Goal: Information Seeking & Learning: Learn about a topic

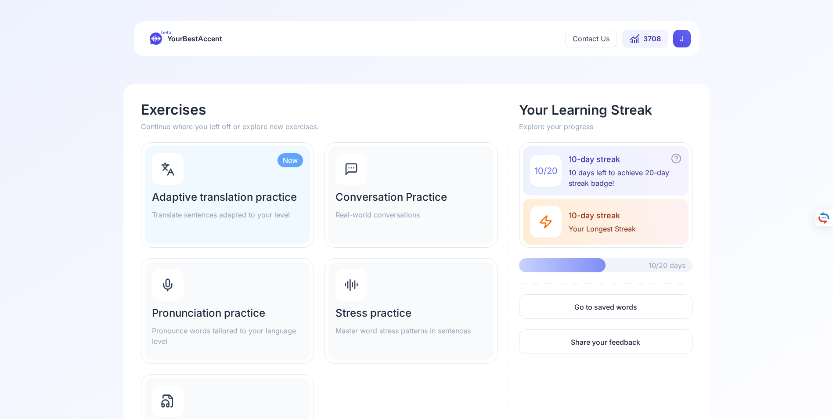
click at [203, 305] on div "Pronunciation practice Pronounce words tailored to your language level" at bounding box center [227, 311] width 165 height 98
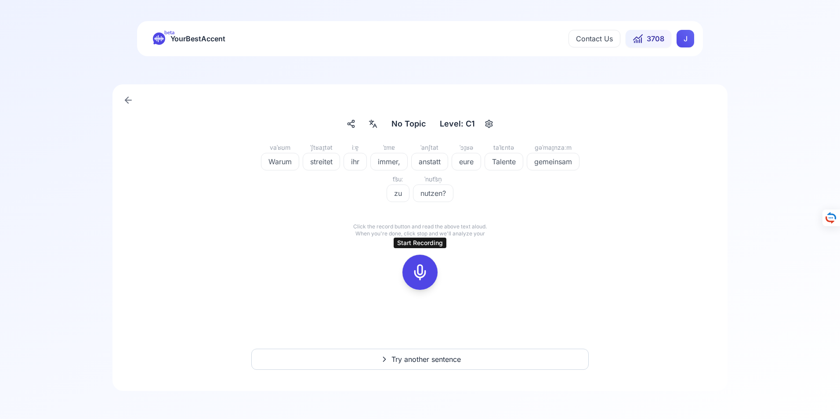
click at [419, 272] on icon at bounding box center [420, 273] width 18 height 18
click at [420, 272] on icon at bounding box center [420, 273] width 18 height 18
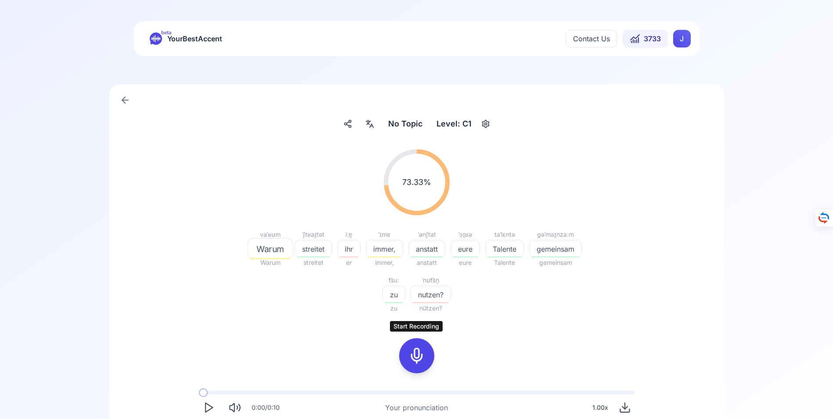
click at [418, 358] on icon at bounding box center [417, 356] width 18 height 18
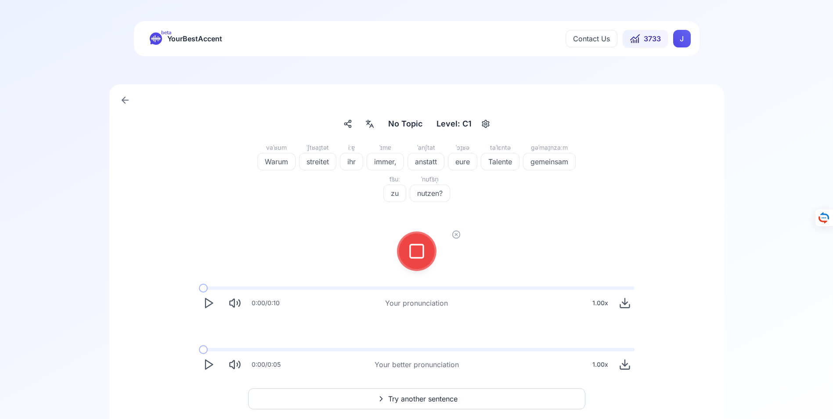
click at [418, 249] on icon at bounding box center [417, 252] width 18 height 18
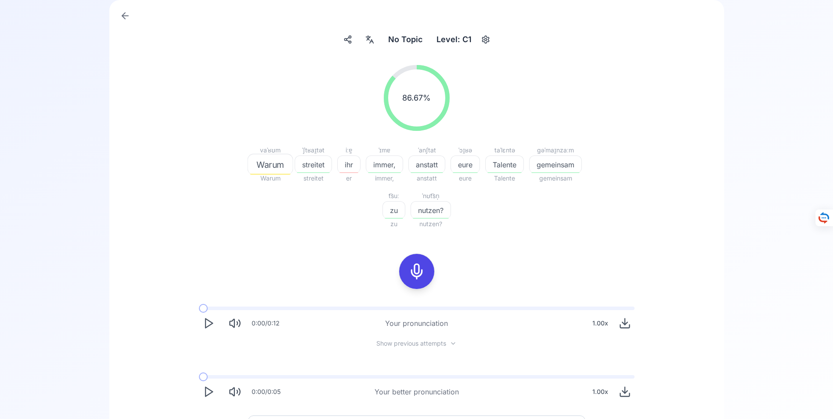
scroll to position [88, 0]
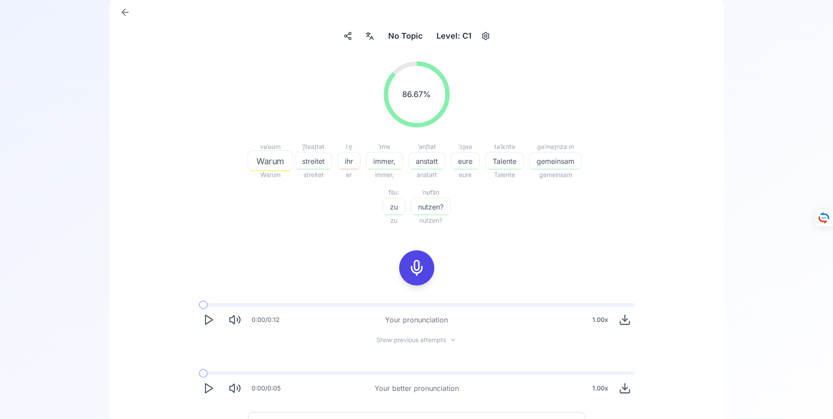
click at [208, 319] on icon "Play" at bounding box center [209, 320] width 12 height 12
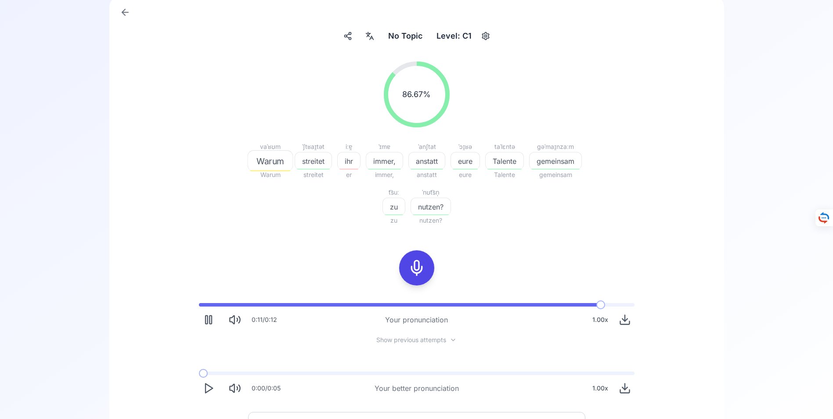
click at [210, 389] on icon "Play" at bounding box center [209, 388] width 12 height 12
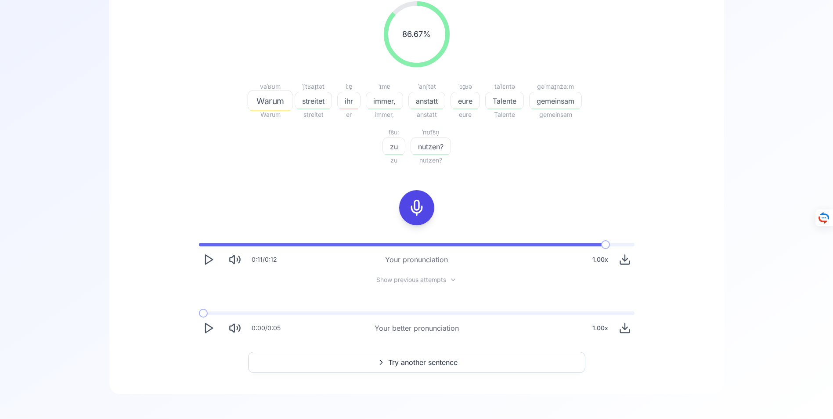
scroll to position [151, 0]
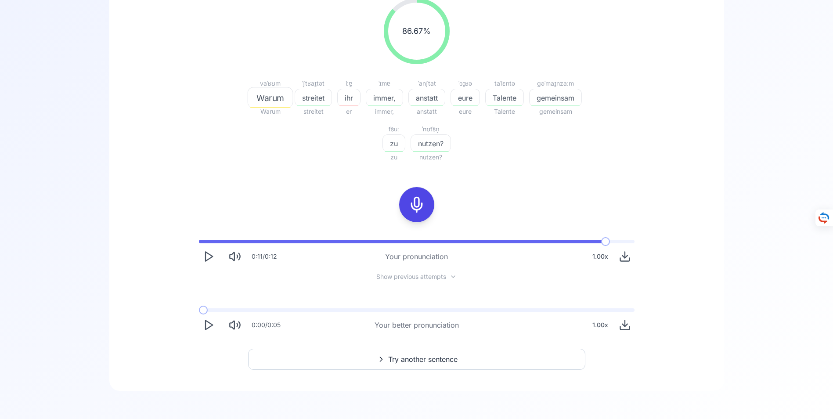
click at [412, 361] on span "Try another sentence" at bounding box center [422, 359] width 69 height 11
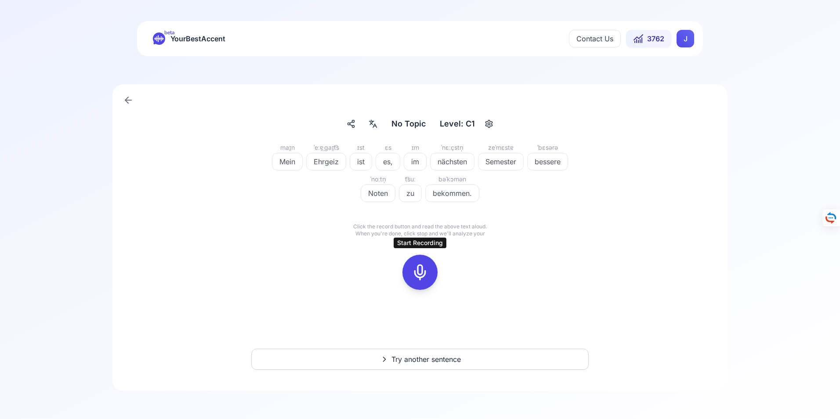
click at [419, 272] on icon at bounding box center [420, 273] width 18 height 18
click at [420, 273] on icon at bounding box center [420, 273] width 18 height 18
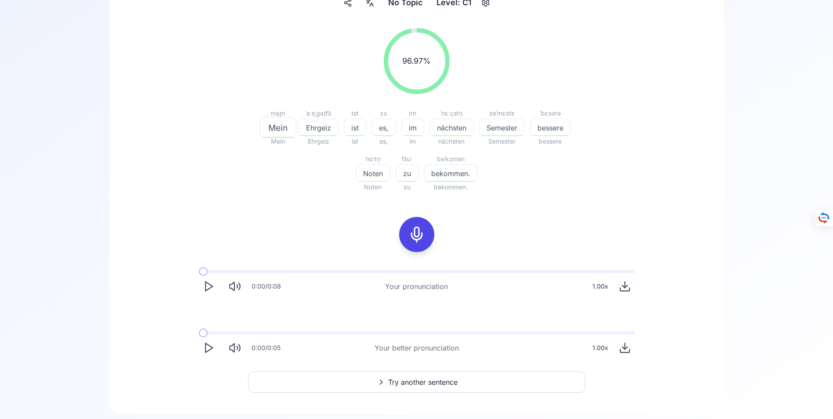
scroll to position [132, 0]
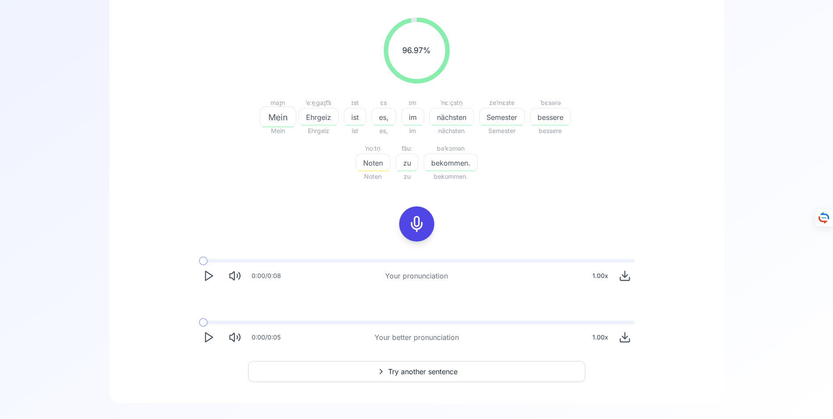
click at [206, 337] on icon "Play" at bounding box center [209, 337] width 12 height 12
click at [414, 225] on icon at bounding box center [417, 224] width 18 height 18
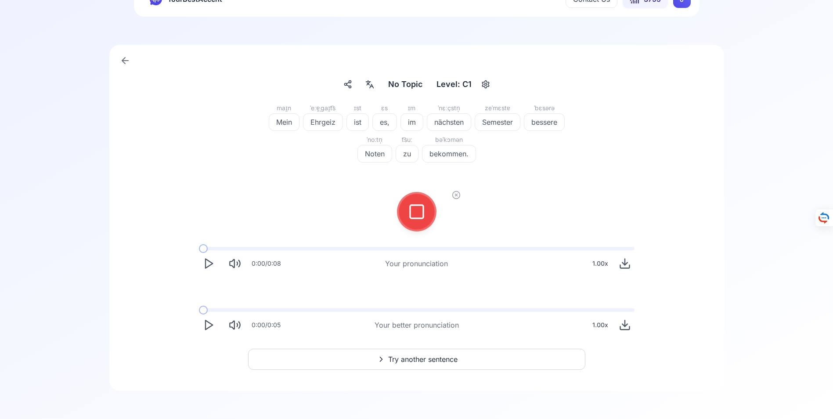
scroll to position [40, 0]
click at [422, 212] on icon at bounding box center [417, 212] width 18 height 18
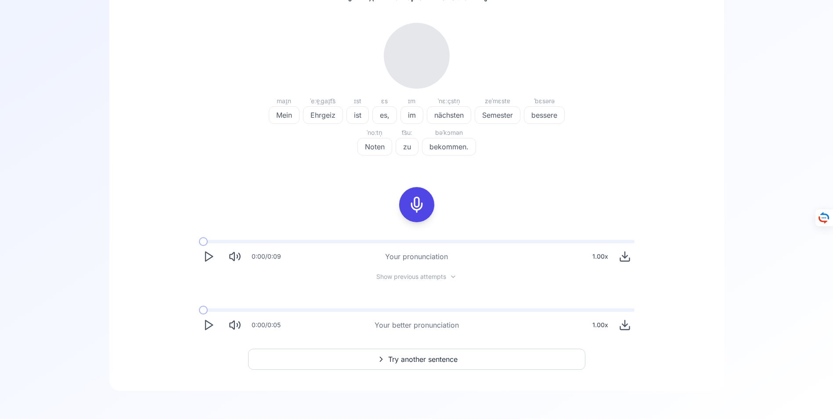
scroll to position [132, 0]
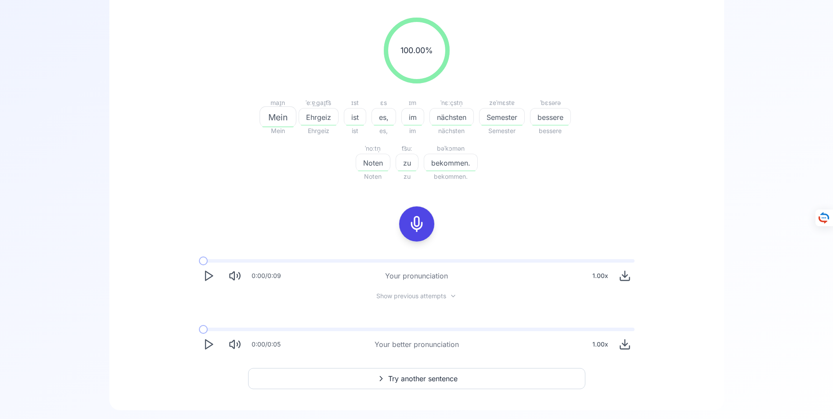
click at [415, 377] on span "Try another sentence" at bounding box center [422, 378] width 69 height 11
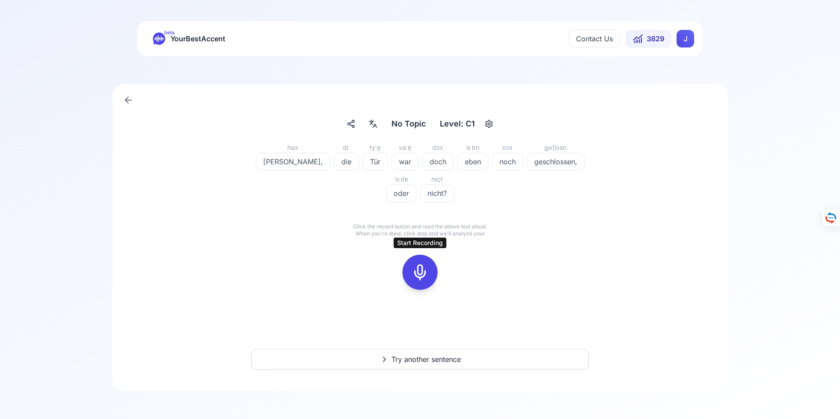
click at [421, 272] on icon at bounding box center [420, 273] width 18 height 18
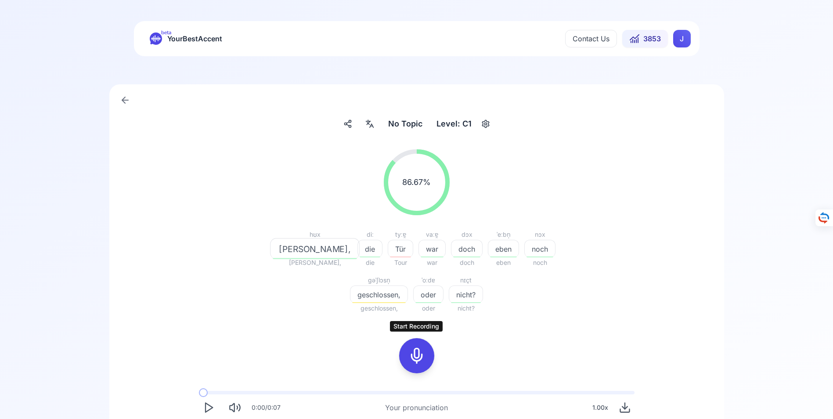
click at [418, 356] on icon at bounding box center [417, 356] width 18 height 18
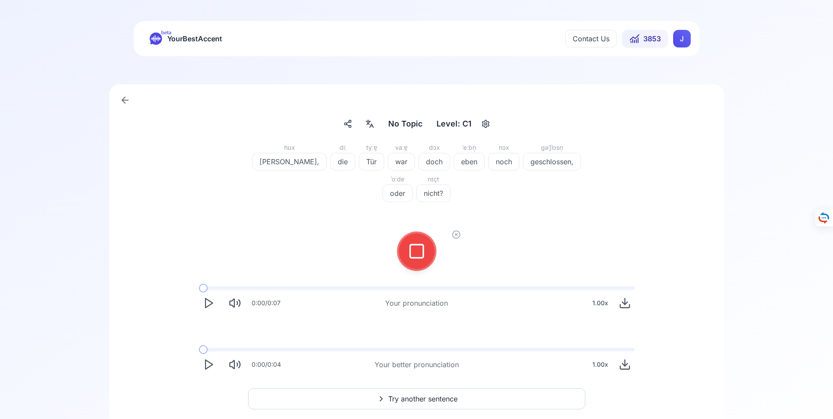
click at [418, 257] on rect at bounding box center [416, 251] width 13 height 13
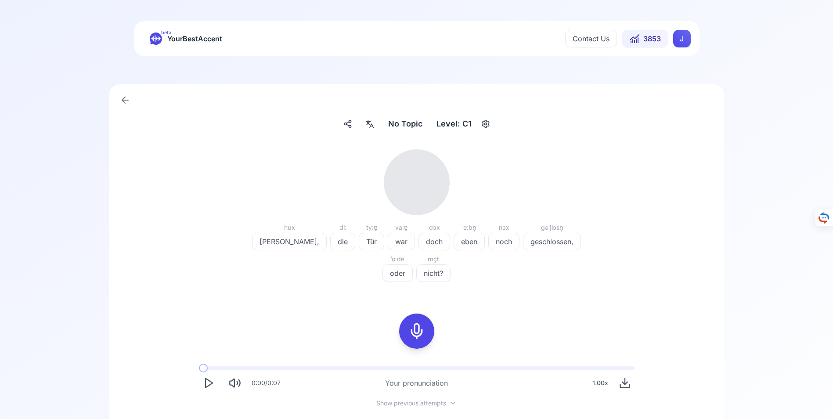
click at [419, 329] on icon at bounding box center [417, 331] width 18 height 18
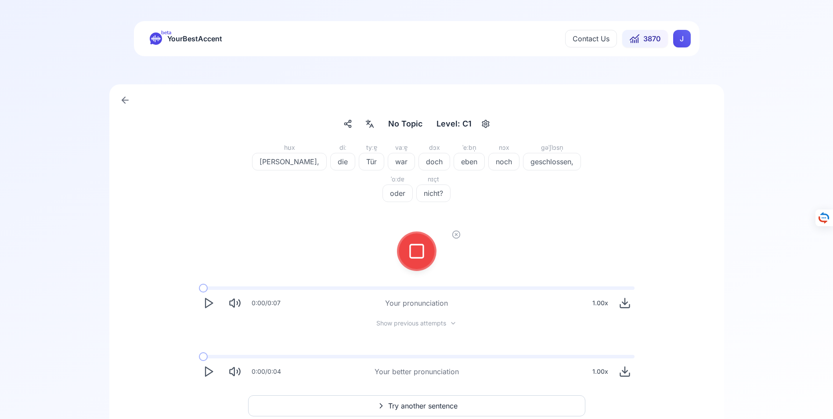
click at [415, 252] on icon at bounding box center [417, 252] width 18 height 18
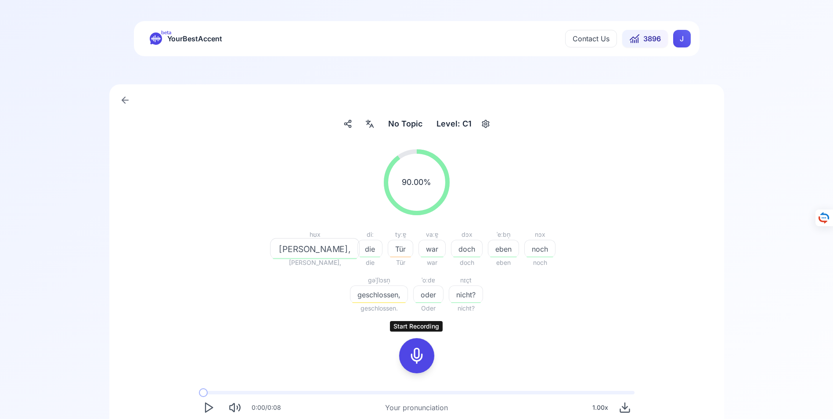
click at [414, 357] on icon at bounding box center [417, 356] width 18 height 18
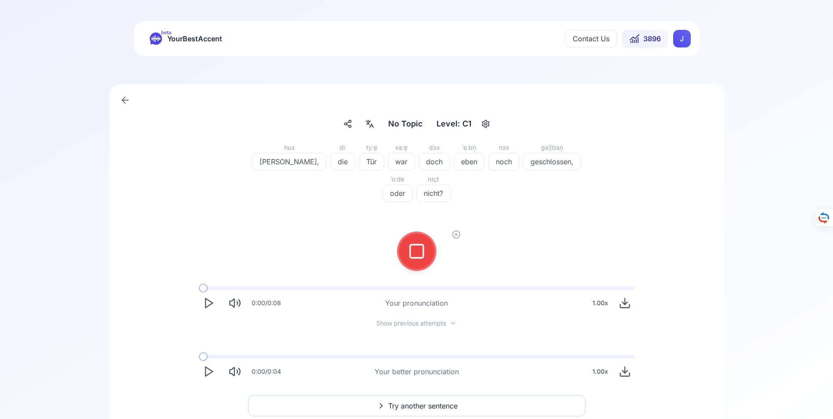
click at [416, 248] on icon at bounding box center [417, 252] width 18 height 18
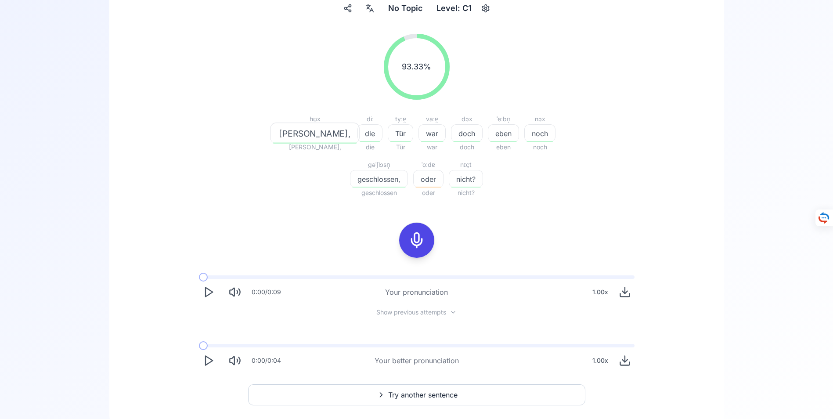
scroll to position [151, 0]
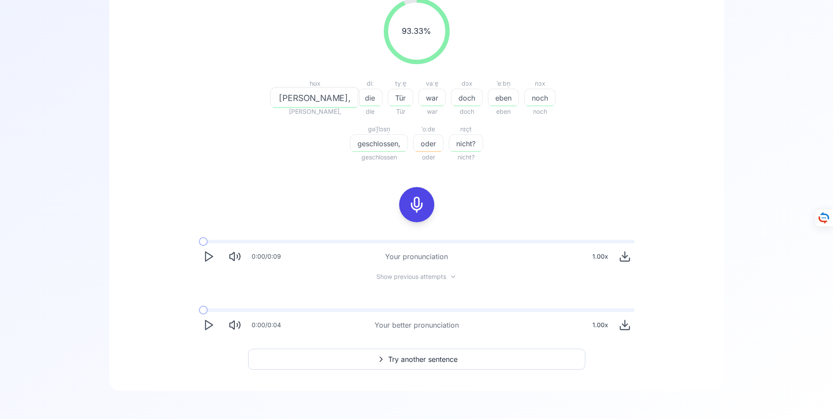
click at [206, 325] on icon "Play" at bounding box center [209, 325] width 12 height 12
click at [416, 359] on span "Try another sentence" at bounding box center [422, 359] width 69 height 11
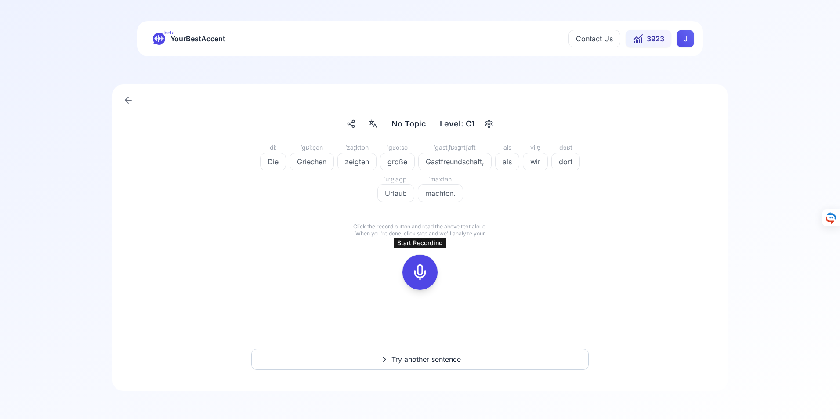
click at [422, 274] on icon at bounding box center [420, 273] width 18 height 18
click at [421, 272] on icon at bounding box center [420, 273] width 18 height 18
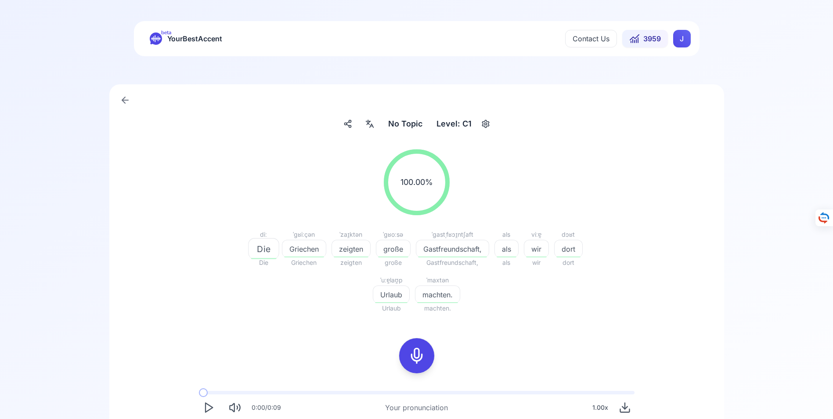
click at [128, 100] on icon at bounding box center [125, 100] width 6 height 0
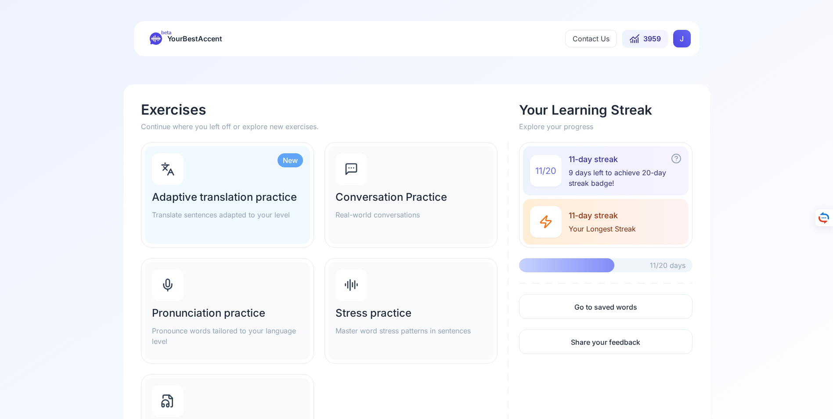
click at [219, 196] on h2 "Adaptive translation practice" at bounding box center [227, 197] width 151 height 14
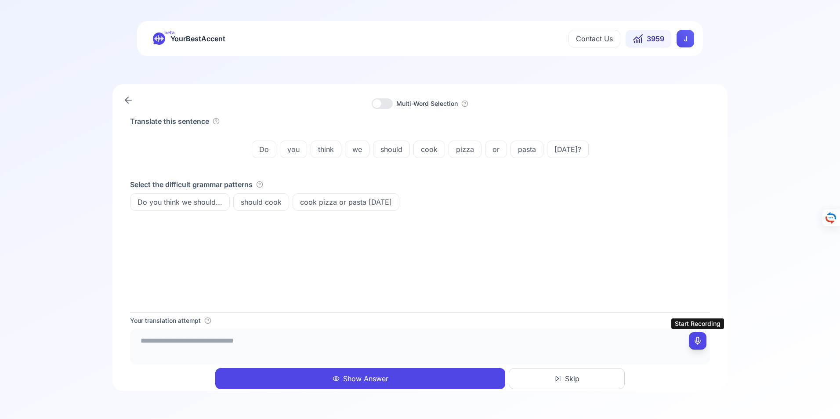
click at [698, 341] on icon at bounding box center [697, 341] width 9 height 9
click at [701, 340] on rect at bounding box center [698, 341] width 7 height 7
click at [214, 341] on textarea "**********" at bounding box center [420, 345] width 573 height 26
click at [293, 342] on textarea "**********" at bounding box center [420, 345] width 573 height 26
type textarea "**********"
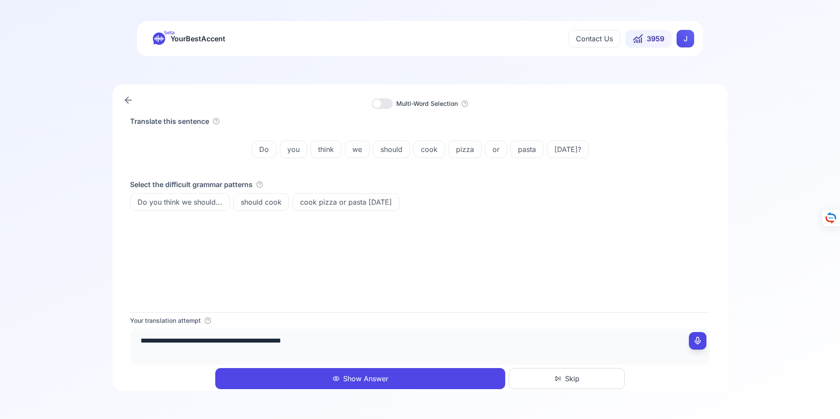
click at [360, 377] on button "Show Answer" at bounding box center [360, 378] width 290 height 21
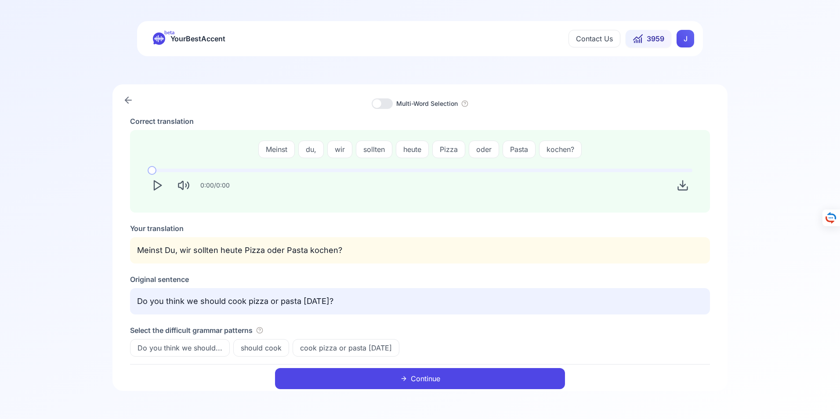
click at [422, 378] on button "Continue" at bounding box center [420, 378] width 290 height 21
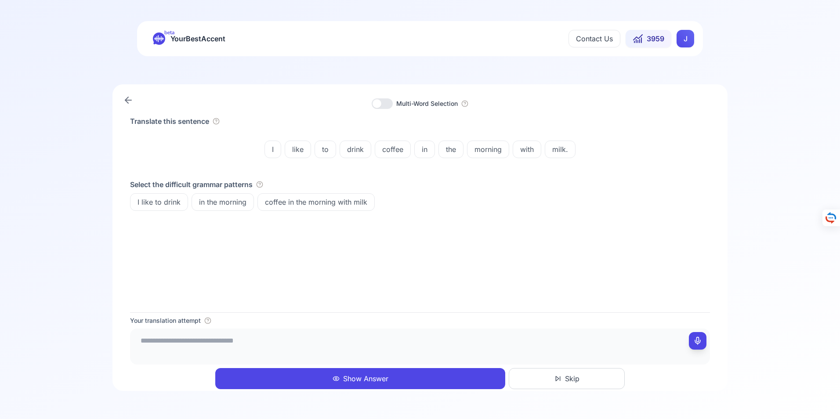
click at [365, 380] on button "Show Answer" at bounding box center [360, 378] width 290 height 21
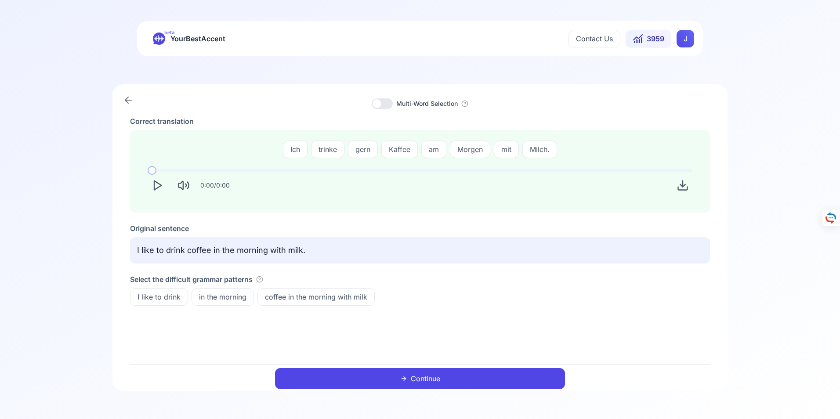
click at [424, 379] on button "Continue" at bounding box center [420, 378] width 290 height 21
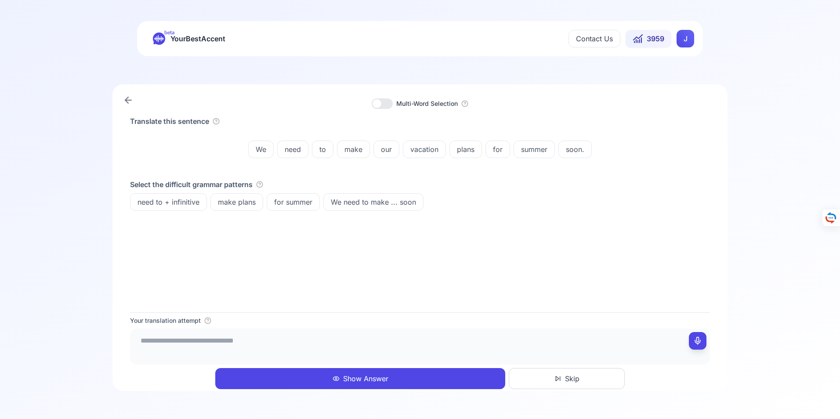
click at [364, 377] on button "Show Answer" at bounding box center [360, 378] width 290 height 21
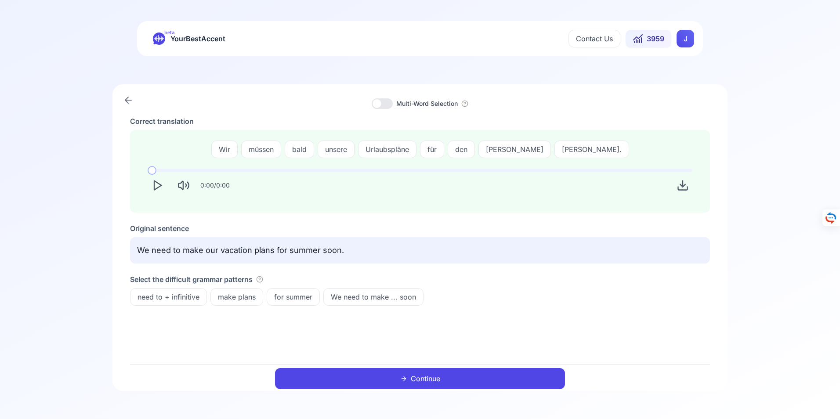
click at [423, 381] on button "Continue" at bounding box center [420, 378] width 290 height 21
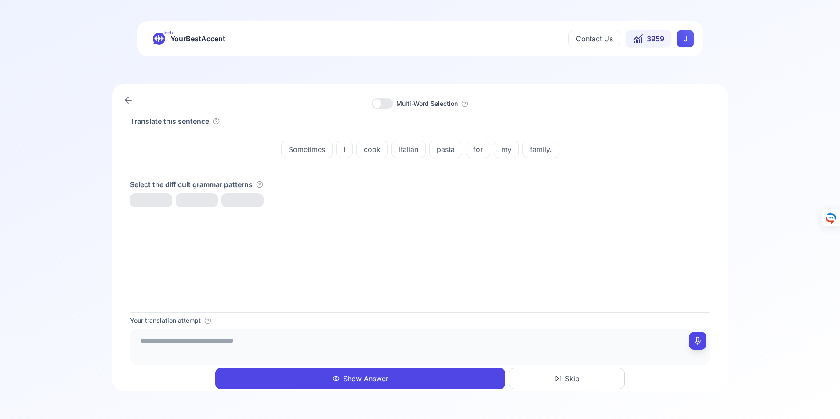
click at [126, 98] on icon at bounding box center [128, 100] width 11 height 11
